Goal: Information Seeking & Learning: Check status

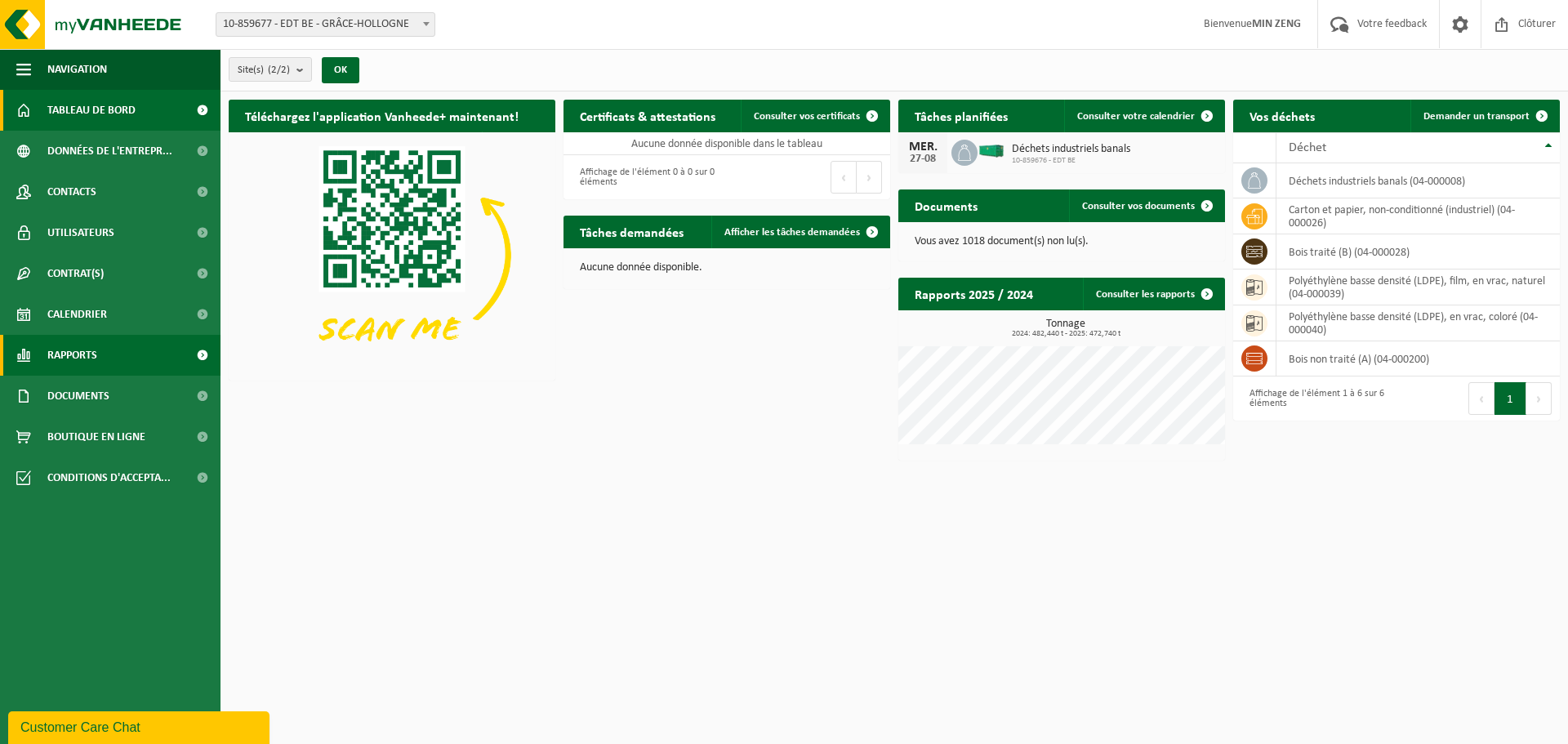
click at [188, 360] on span at bounding box center [202, 354] width 37 height 41
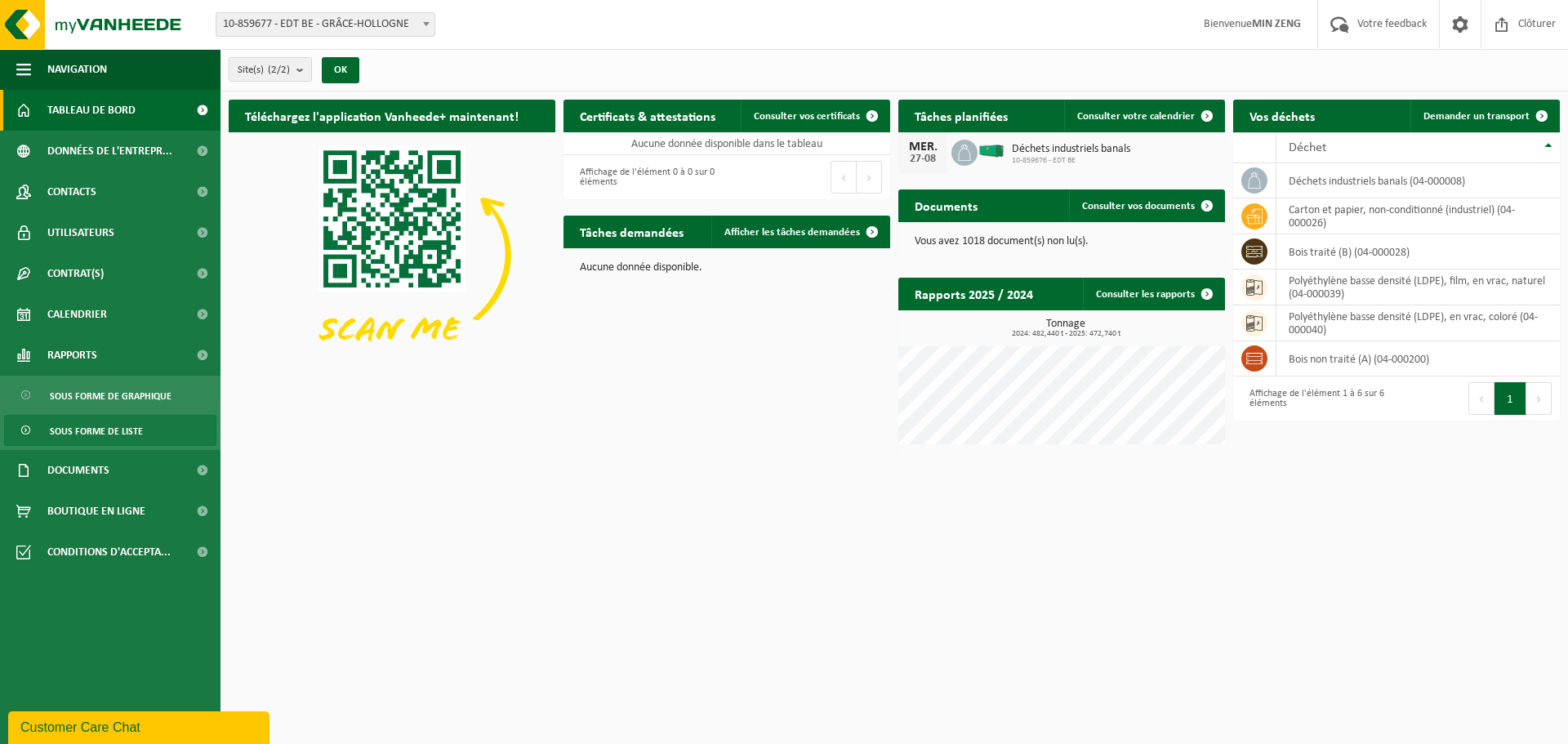
click at [171, 419] on link "Sous forme de liste" at bounding box center [110, 430] width 213 height 31
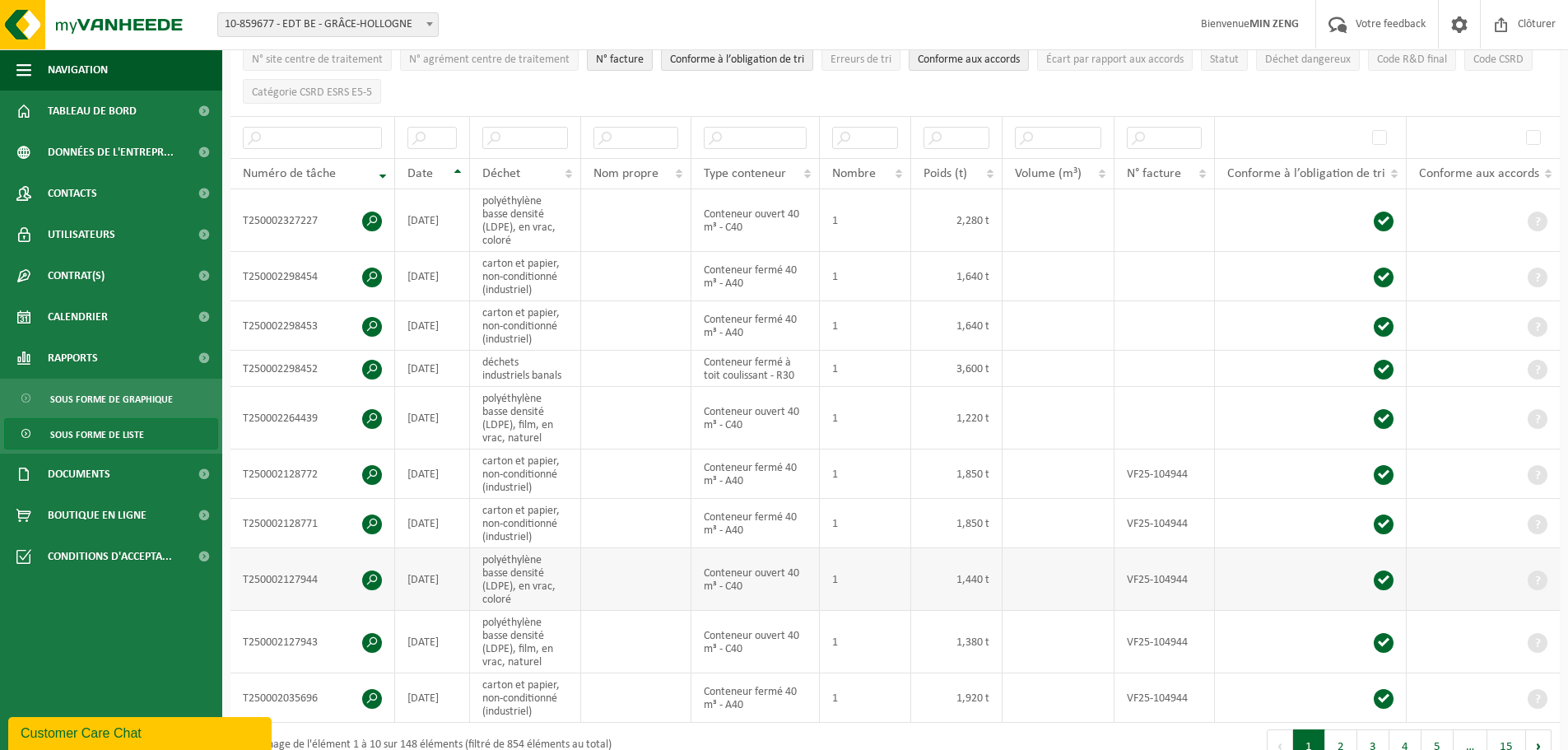
scroll to position [247, 0]
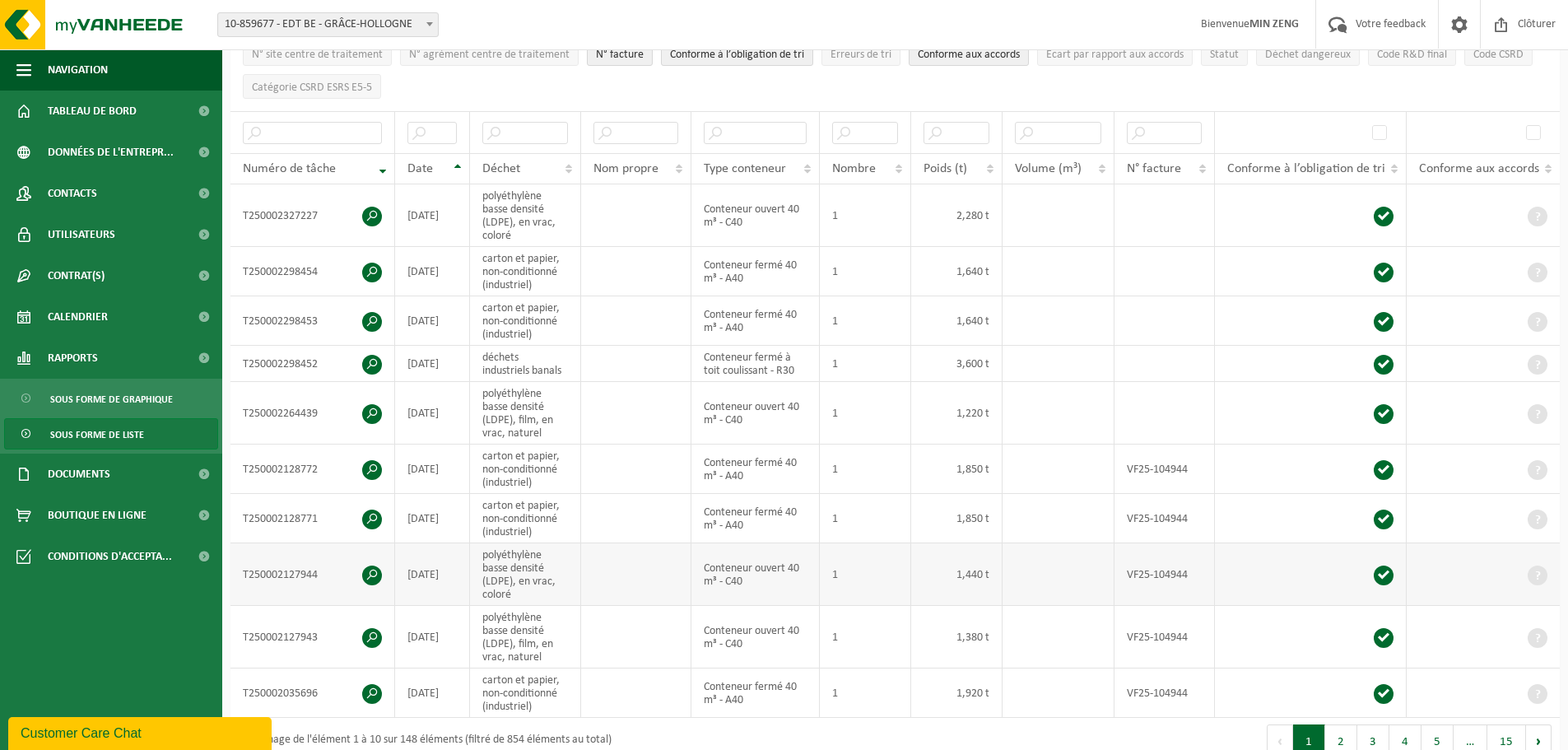
drag, startPoint x: 439, startPoint y: 237, endPoint x: 448, endPoint y: 589, distance: 352.1
click at [448, 589] on tbody "T250002327227 [DATE] polyéthylène basse densité (LDPE), en vrac, coloré Contene…" at bounding box center [895, 451] width 1329 height 533
drag, startPoint x: 598, startPoint y: 518, endPoint x: 619, endPoint y: 515, distance: 21.2
click at [599, 518] on td at bounding box center [636, 519] width 110 height 49
click at [611, 517] on td at bounding box center [636, 519] width 110 height 49
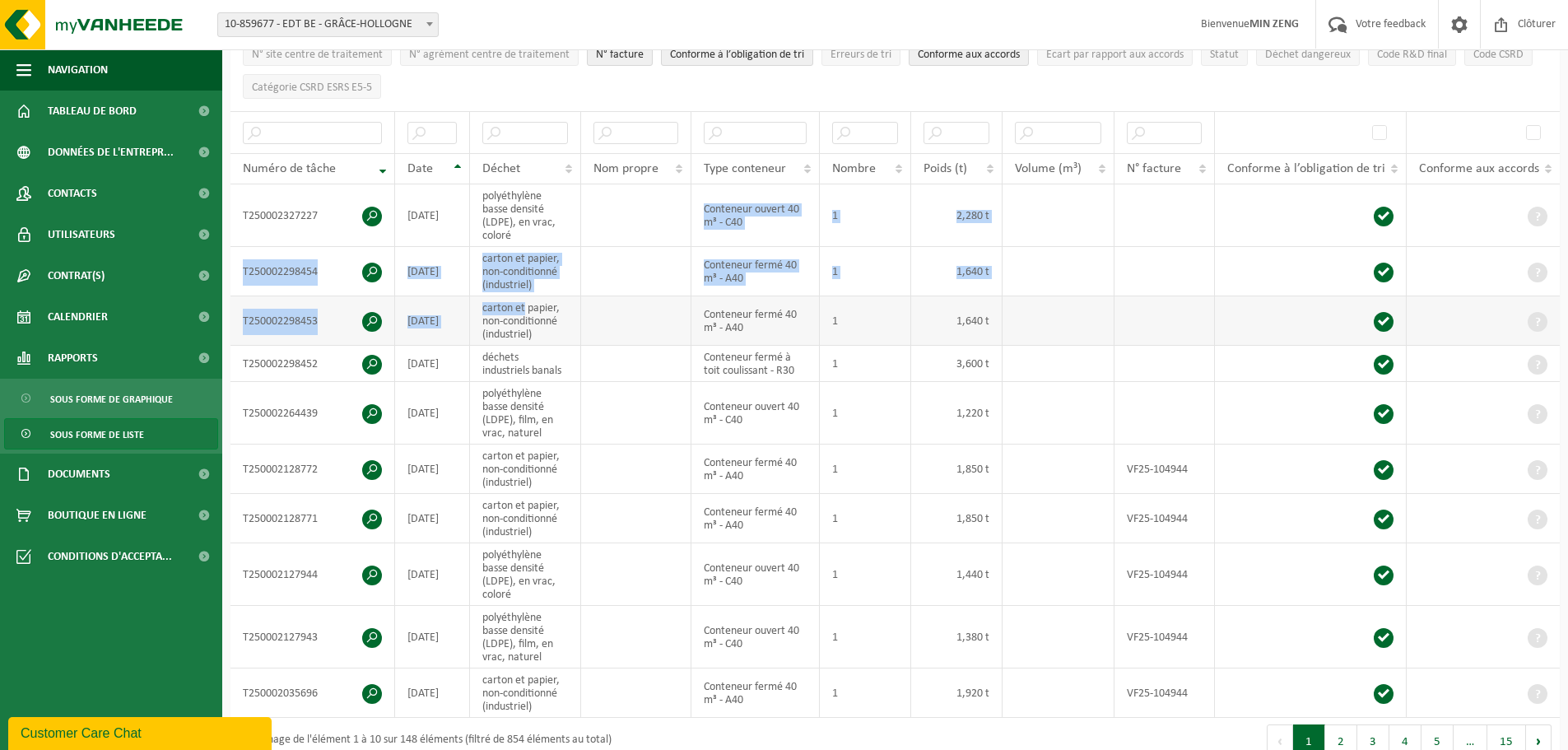
drag, startPoint x: 520, startPoint y: 227, endPoint x: 524, endPoint y: 332, distance: 105.1
click at [525, 327] on tbody "T250002327227 [DATE] polyéthylène basse densité (LDPE), en vrac, coloré Contene…" at bounding box center [895, 451] width 1329 height 533
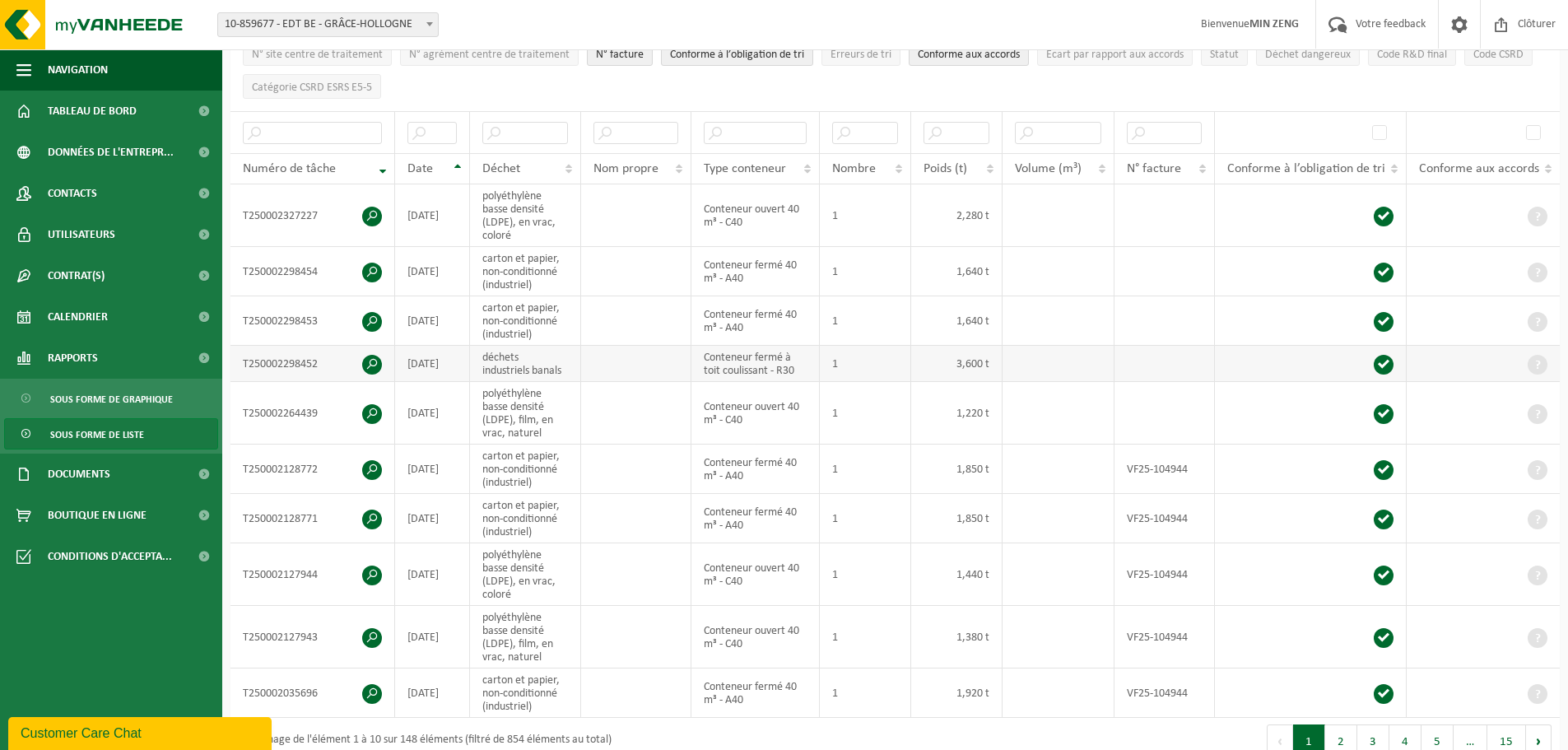
click at [527, 355] on td "déchets industriels banals" at bounding box center [526, 364] width 111 height 36
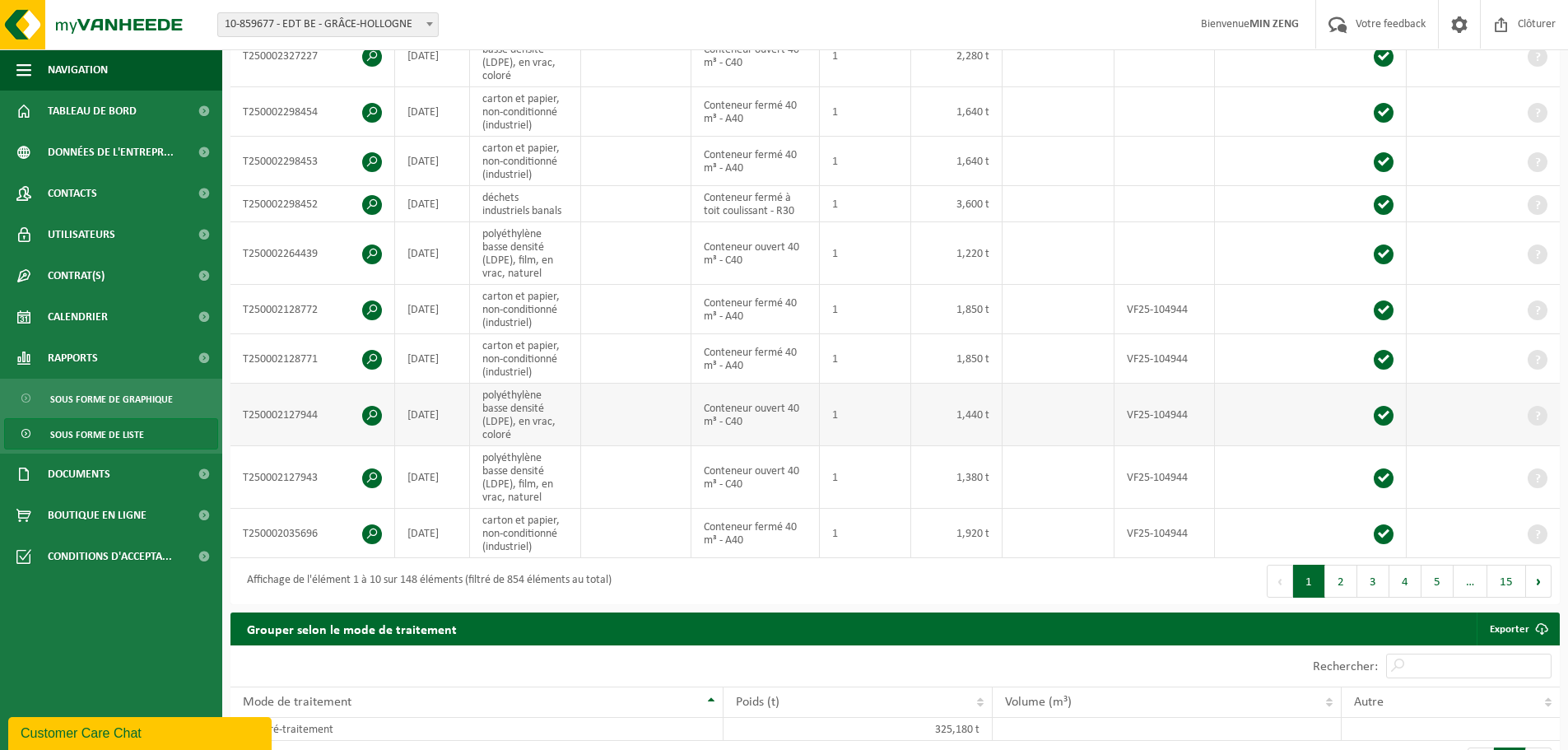
scroll to position [411, 0]
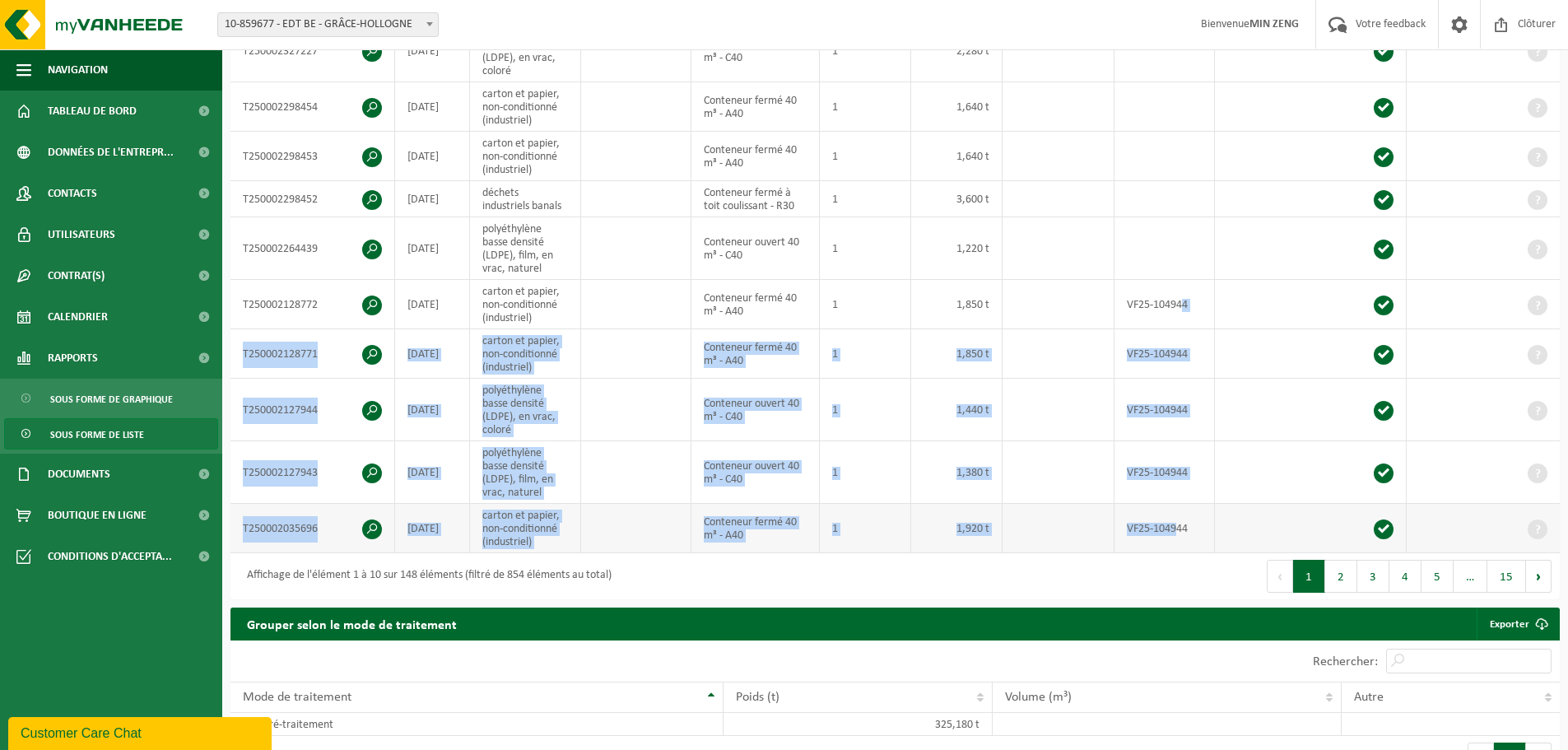
drag, startPoint x: 1183, startPoint y: 306, endPoint x: 1182, endPoint y: 530, distance: 224.0
click at [1182, 530] on tbody "T250002327227 [DATE] polyéthylène basse densité (LDPE), en vrac, coloré Contene…" at bounding box center [895, 286] width 1329 height 533
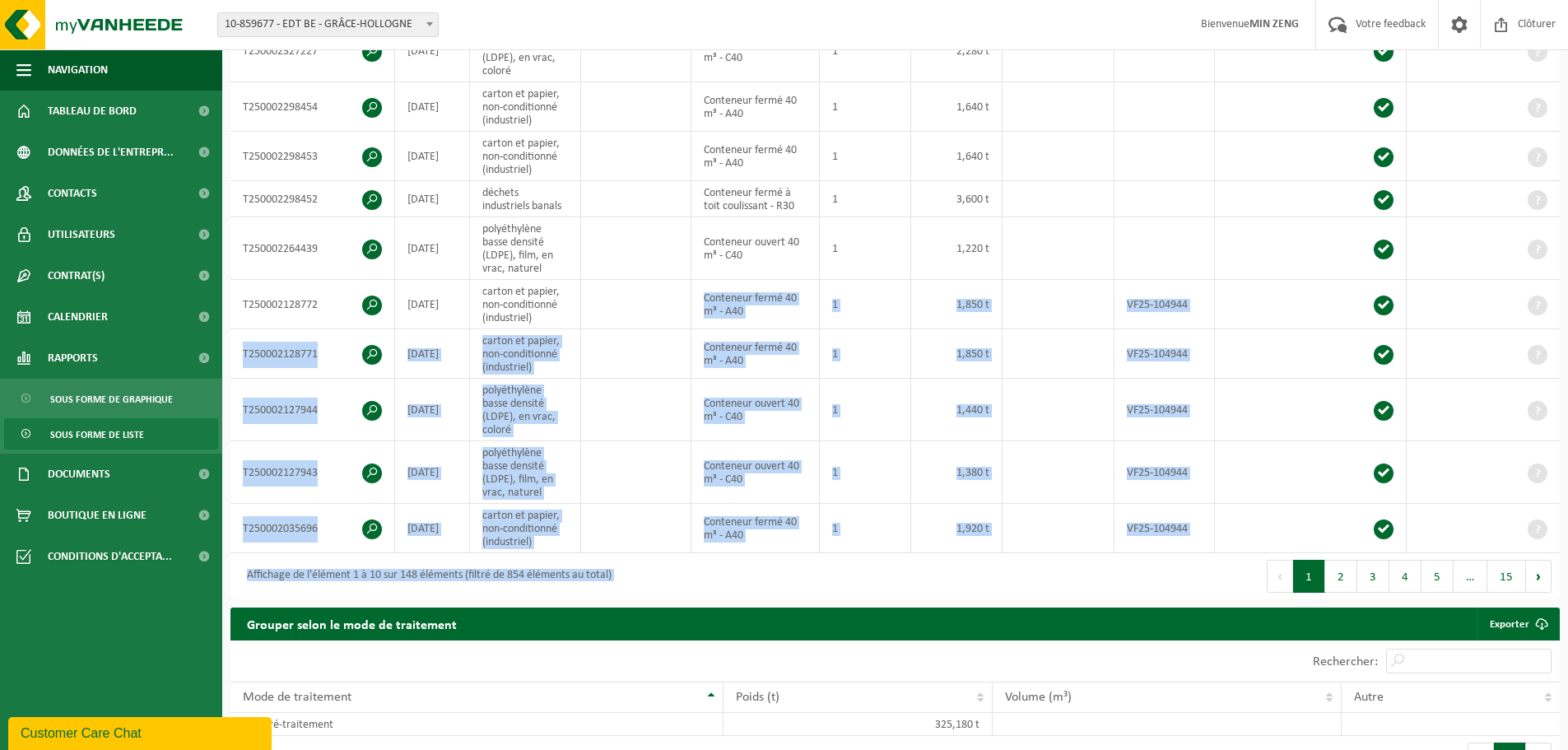
drag, startPoint x: 611, startPoint y: 314, endPoint x: 1087, endPoint y: 561, distance: 536.3
click at [1087, 561] on div "Afficher 10 25 50 100 10 éléments Numéro de tâche Date Contrat Description Stat…" at bounding box center [895, 161] width 1329 height 877
click at [1084, 525] on td at bounding box center [1058, 529] width 112 height 49
drag, startPoint x: 965, startPoint y: 298, endPoint x: 982, endPoint y: 529, distance: 231.6
click at [982, 529] on tbody "T250002327227 [DATE] polyéthylène basse densité (LDPE), en vrac, coloré Contene…" at bounding box center [895, 286] width 1329 height 533
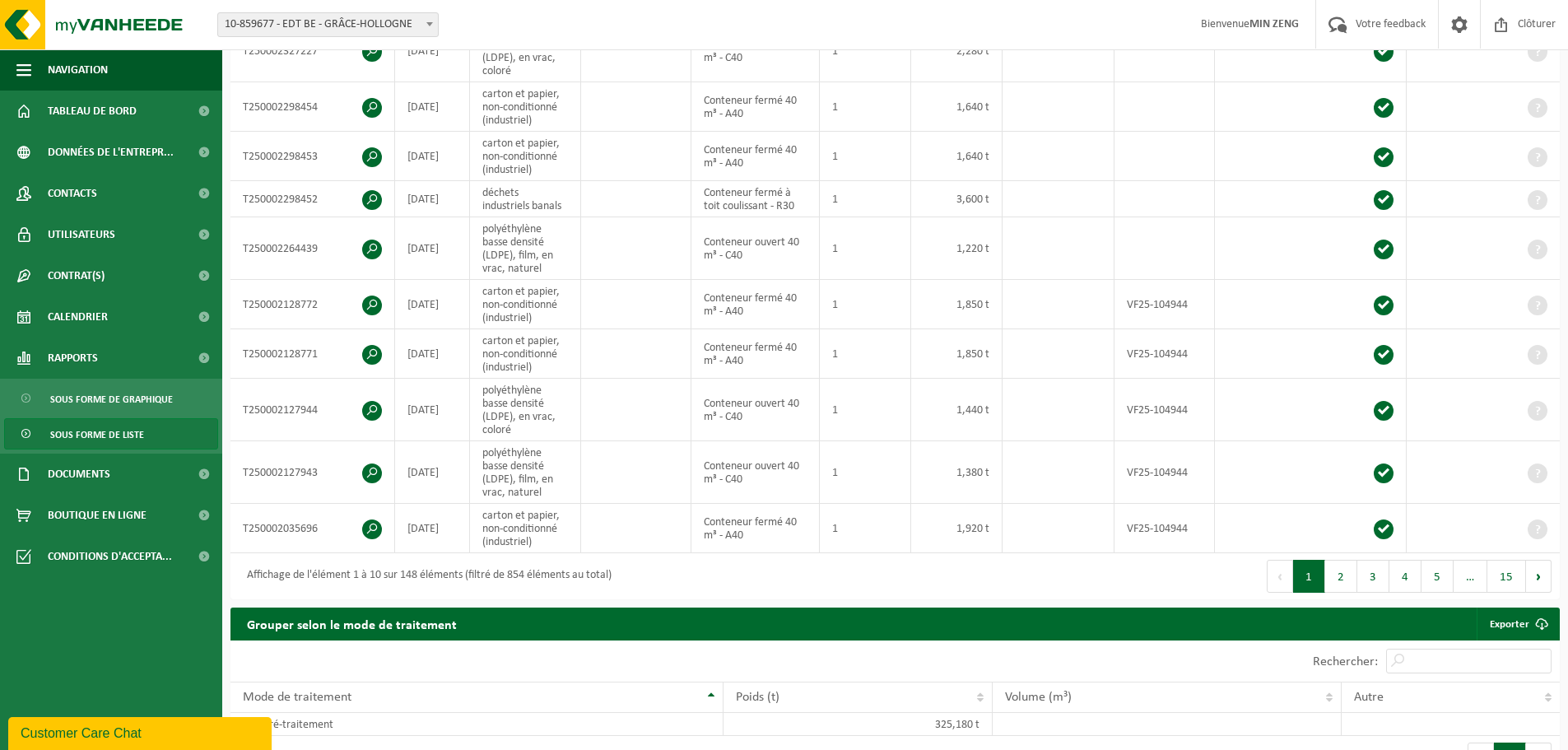
click at [1197, 590] on div "Premier Précédent 1 2 3 4 5 … 15 Suivant Dernier" at bounding box center [1228, 576] width 665 height 46
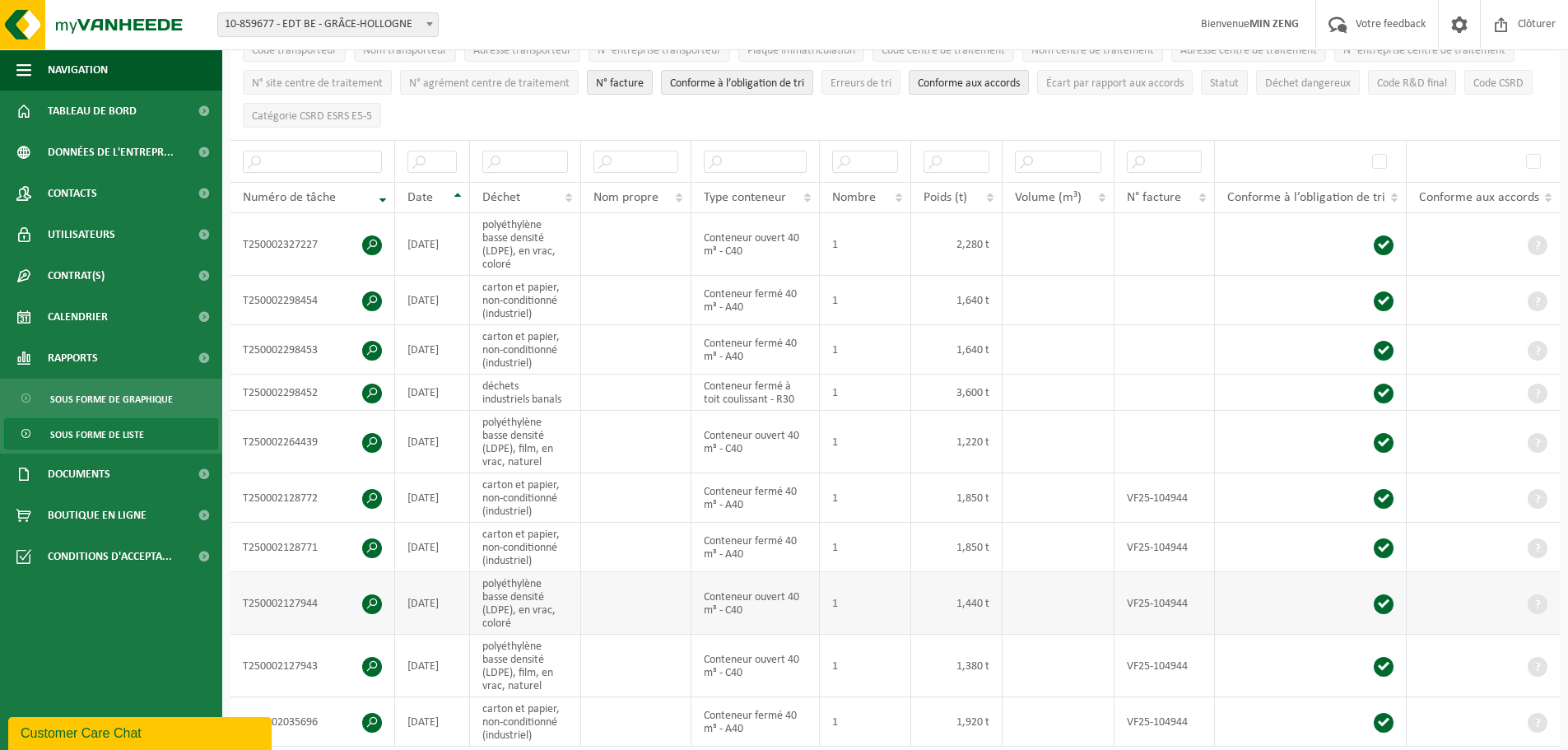
scroll to position [247, 0]
